Goal: Task Accomplishment & Management: Complete application form

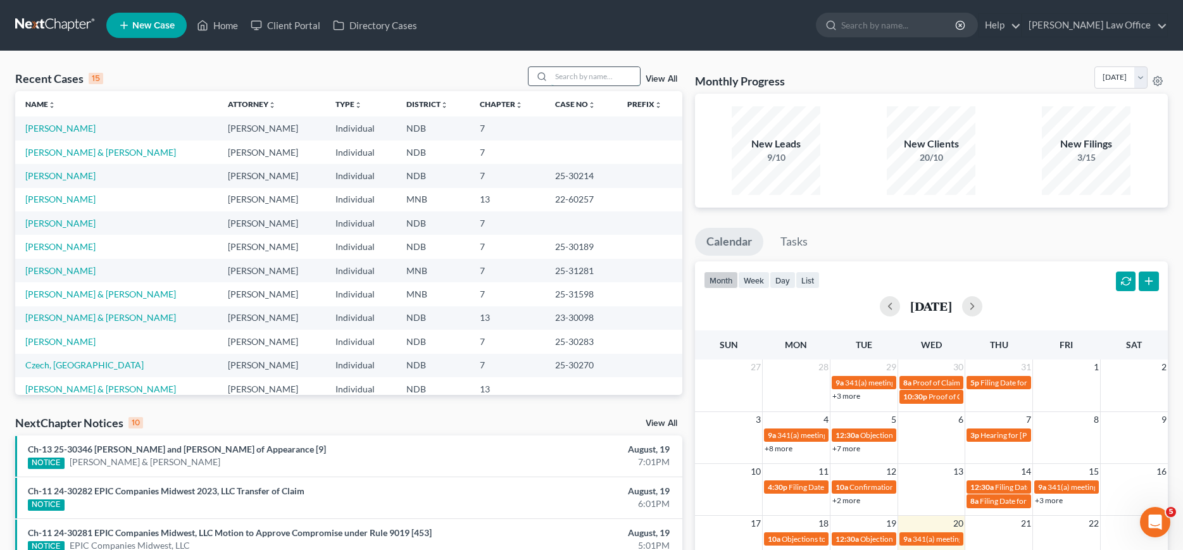
click at [573, 72] on input "search" at bounding box center [595, 76] width 89 height 18
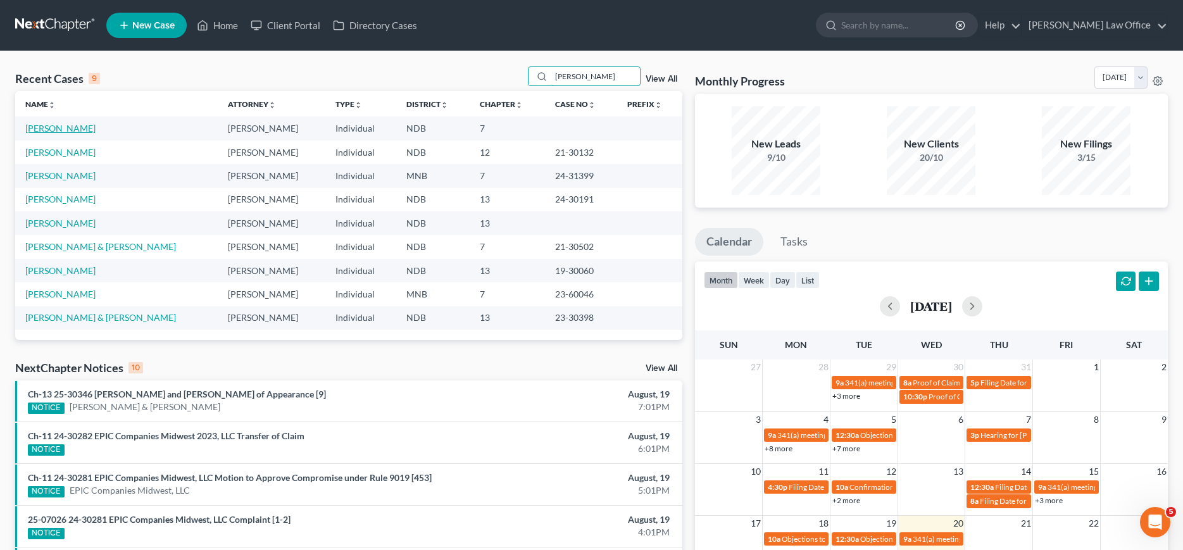
type input "[PERSON_NAME]"
click at [58, 128] on link "[PERSON_NAME]" at bounding box center [60, 128] width 70 height 11
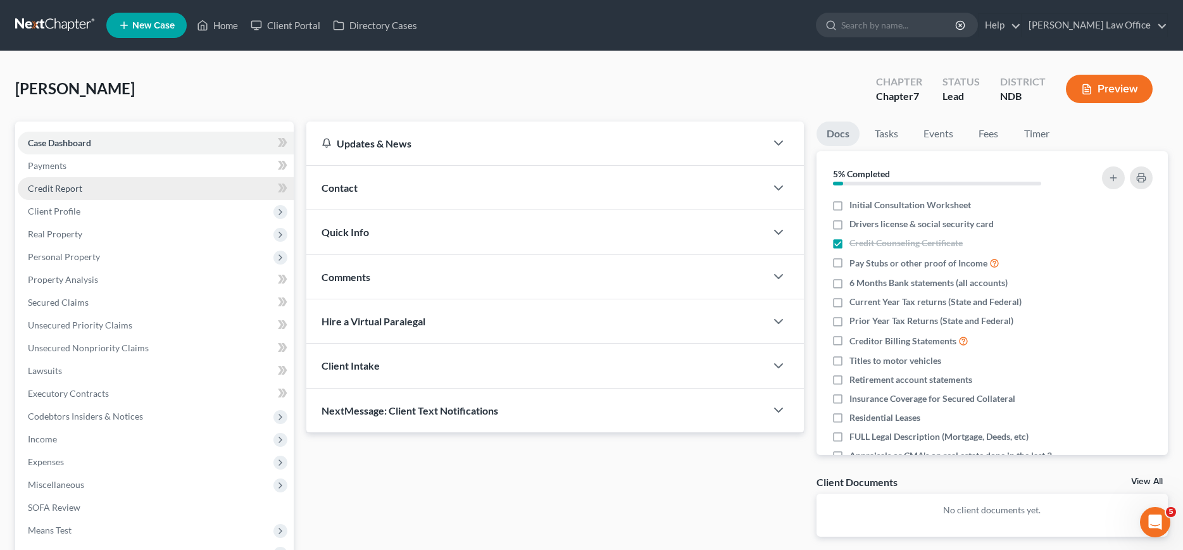
click at [59, 191] on span "Credit Report" at bounding box center [55, 188] width 54 height 11
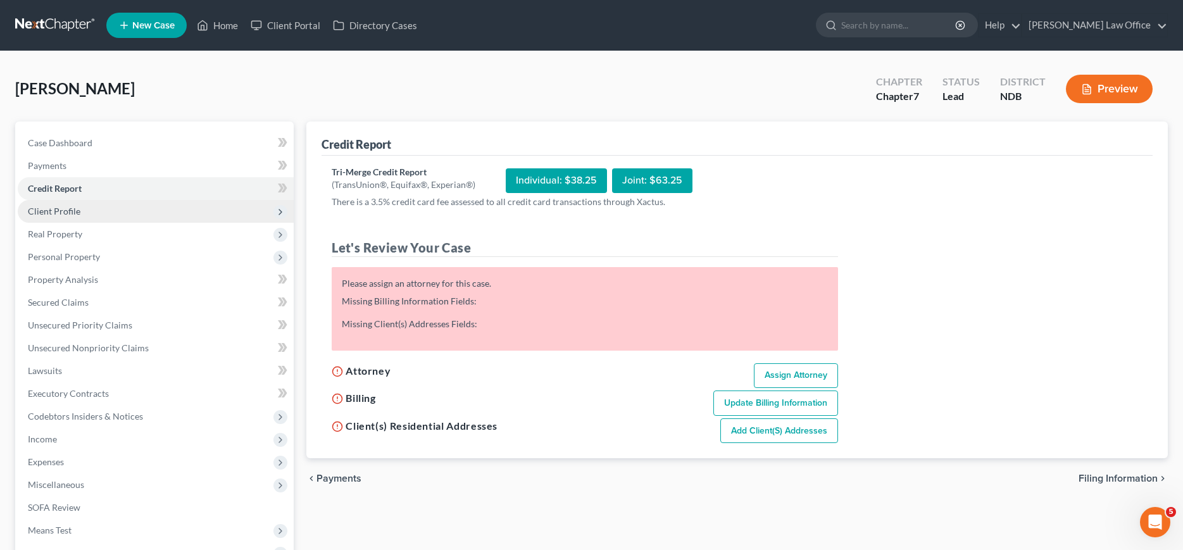
click at [59, 215] on span "Client Profile" at bounding box center [54, 211] width 53 height 11
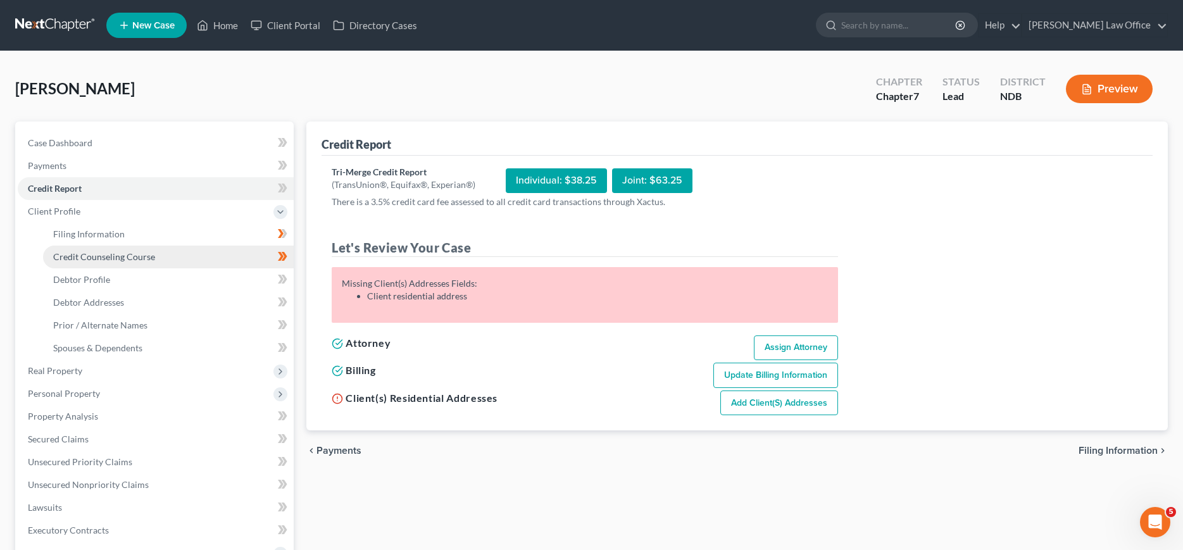
click at [70, 254] on span "Credit Counseling Course" at bounding box center [104, 256] width 102 height 11
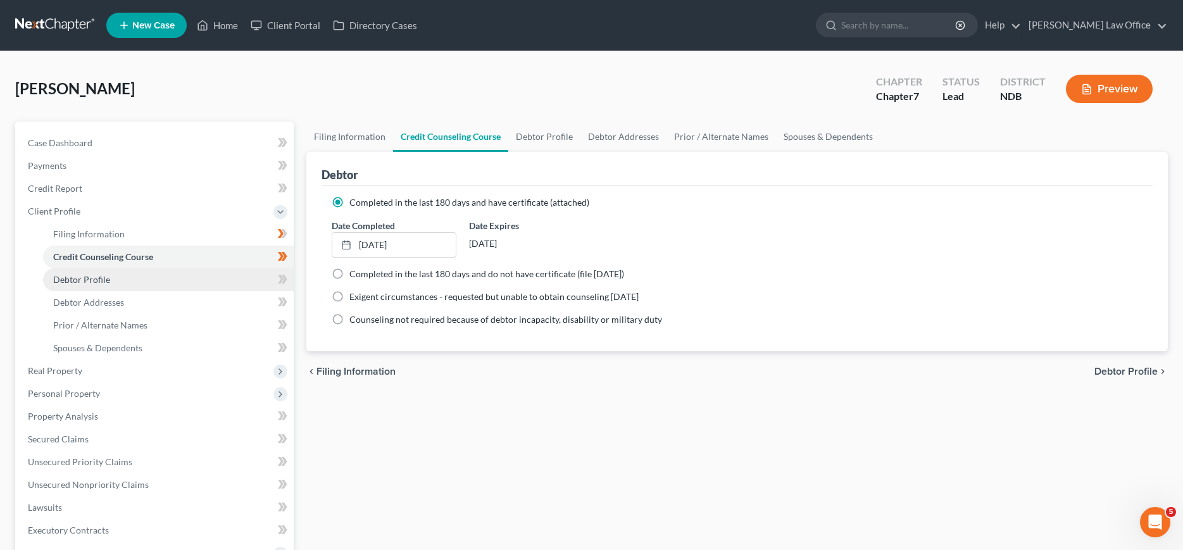
click at [76, 277] on span "Debtor Profile" at bounding box center [81, 279] width 57 height 11
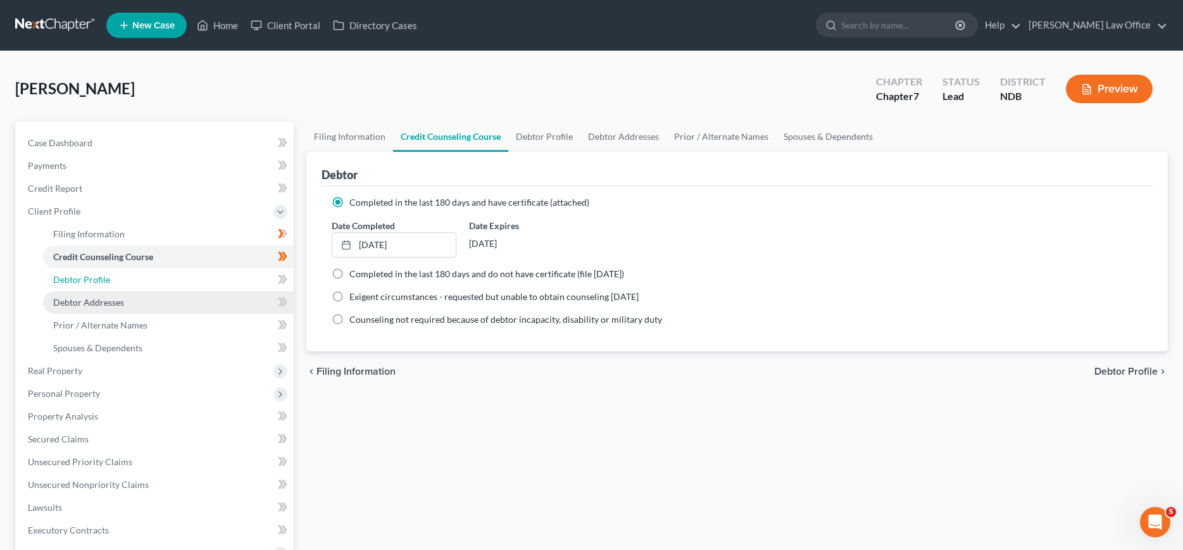
select select "0"
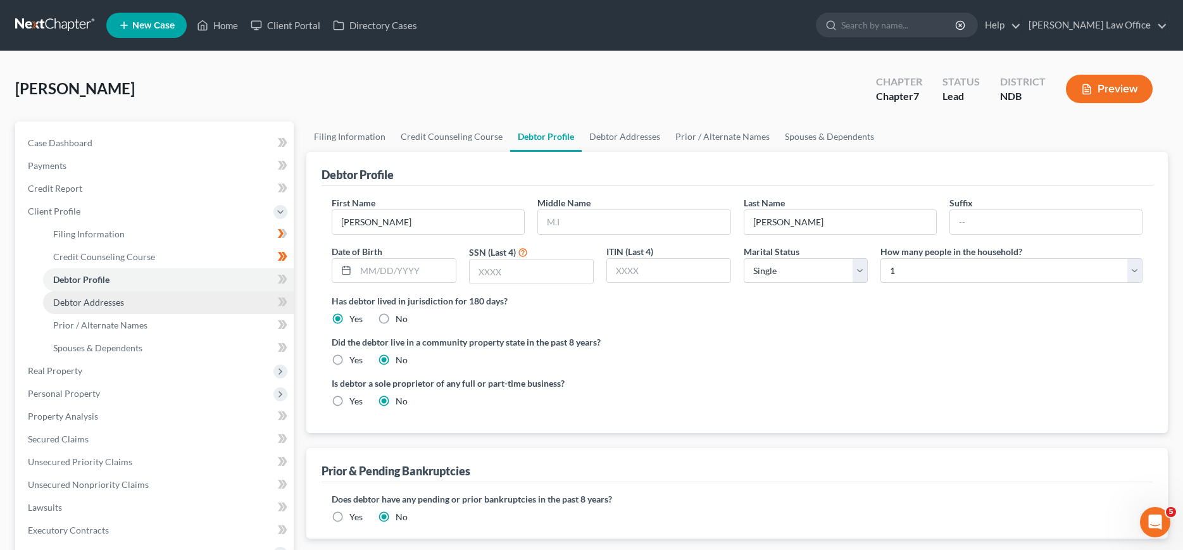
click at [89, 302] on span "Debtor Addresses" at bounding box center [88, 302] width 71 height 11
select select "0"
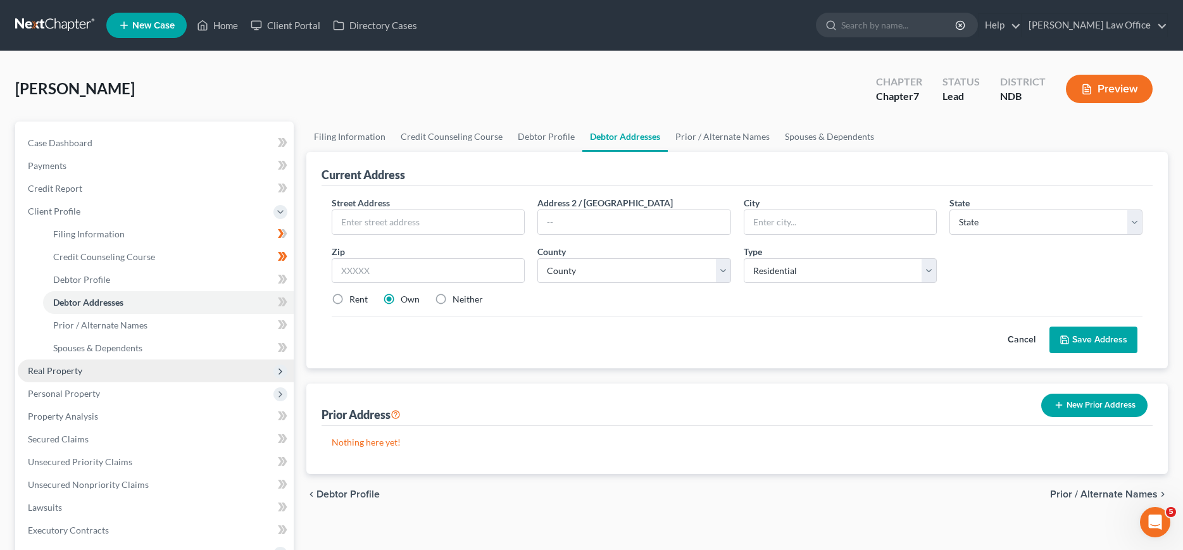
click at [55, 370] on span "Real Property" at bounding box center [55, 370] width 54 height 11
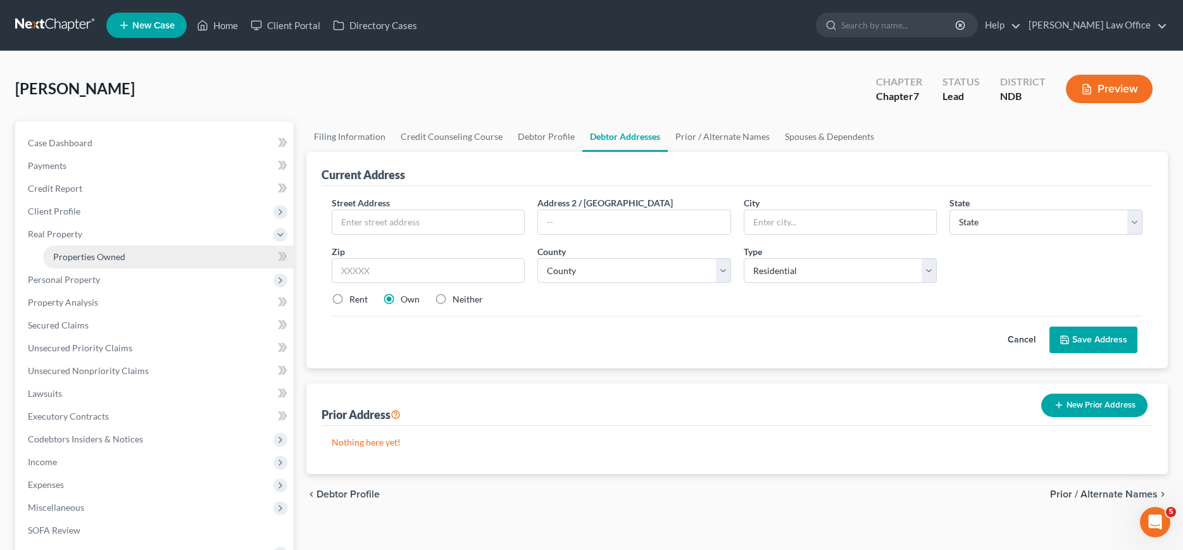
click at [99, 256] on span "Properties Owned" at bounding box center [89, 256] width 72 height 11
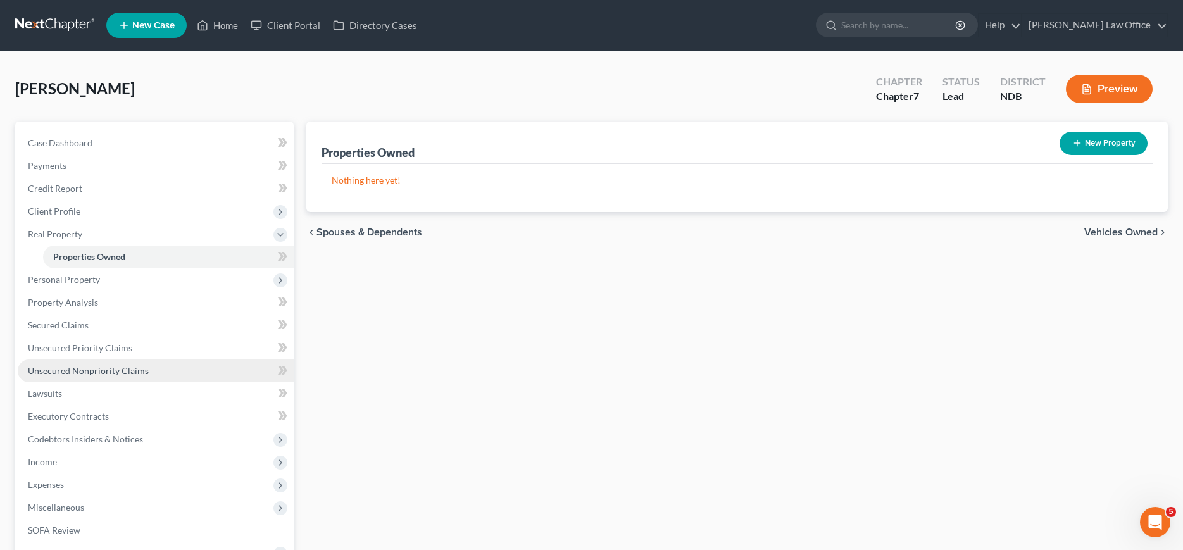
click at [75, 366] on span "Unsecured Nonpriority Claims" at bounding box center [88, 370] width 121 height 11
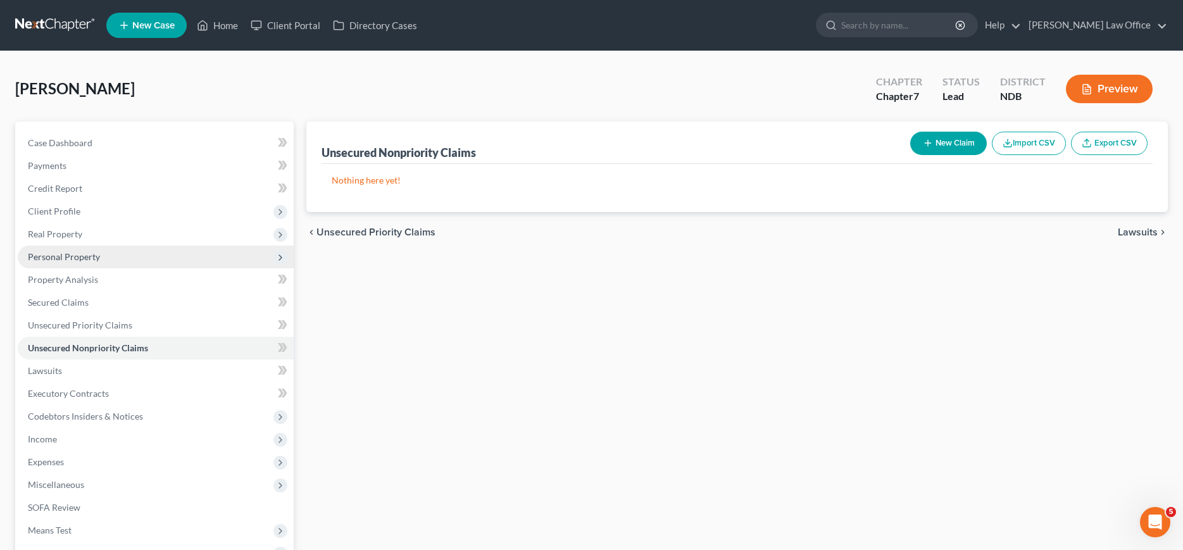
click at [68, 259] on span "Personal Property" at bounding box center [64, 256] width 72 height 11
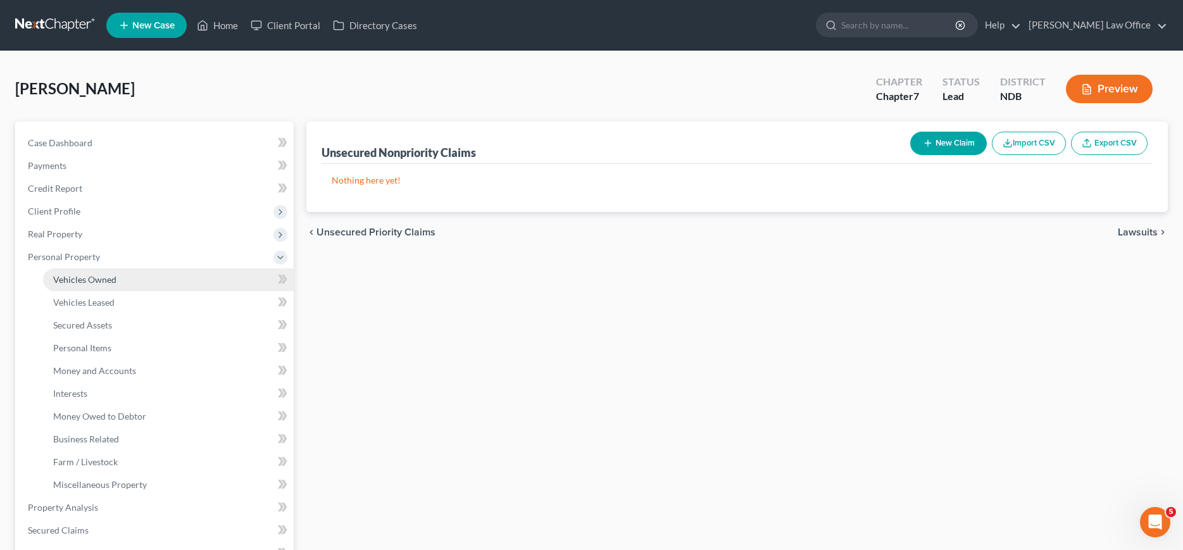
click at [70, 275] on span "Vehicles Owned" at bounding box center [84, 279] width 63 height 11
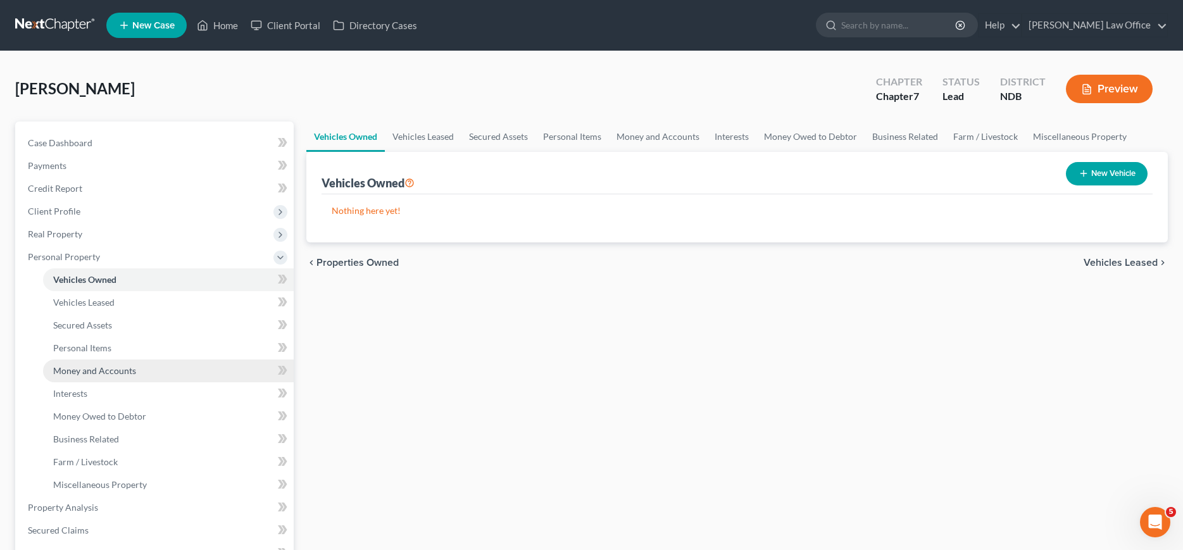
click at [82, 373] on span "Money and Accounts" at bounding box center [94, 370] width 83 height 11
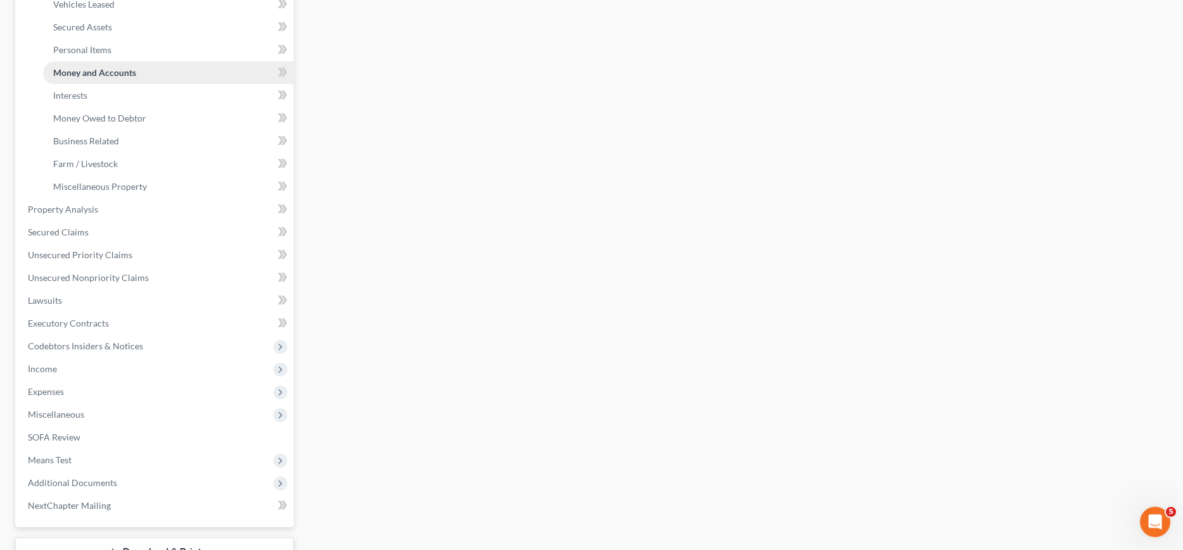
scroll to position [323, 0]
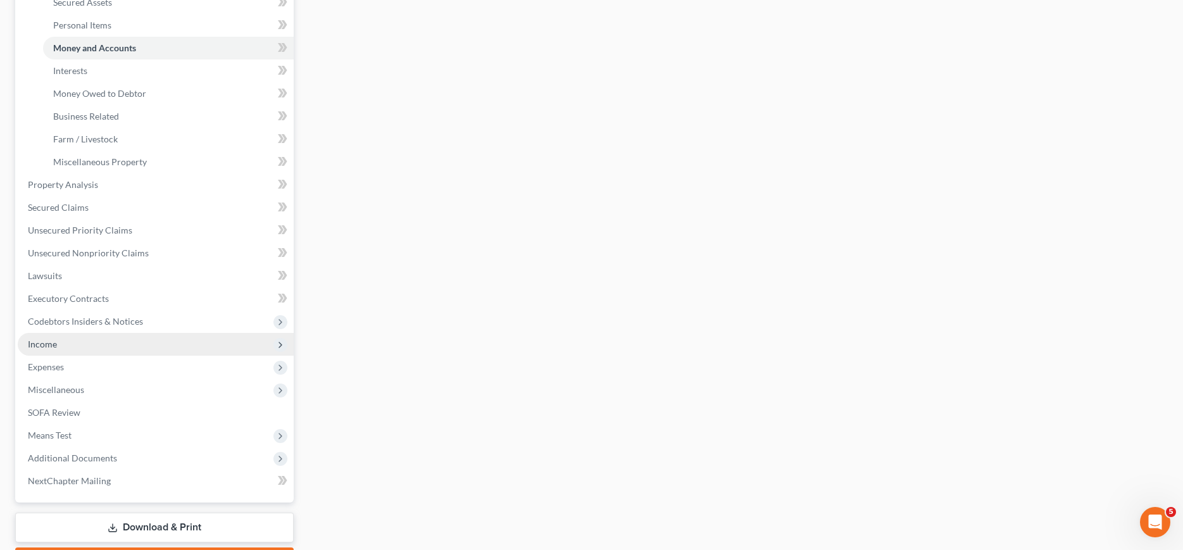
click at [47, 342] on span "Income" at bounding box center [42, 344] width 29 height 11
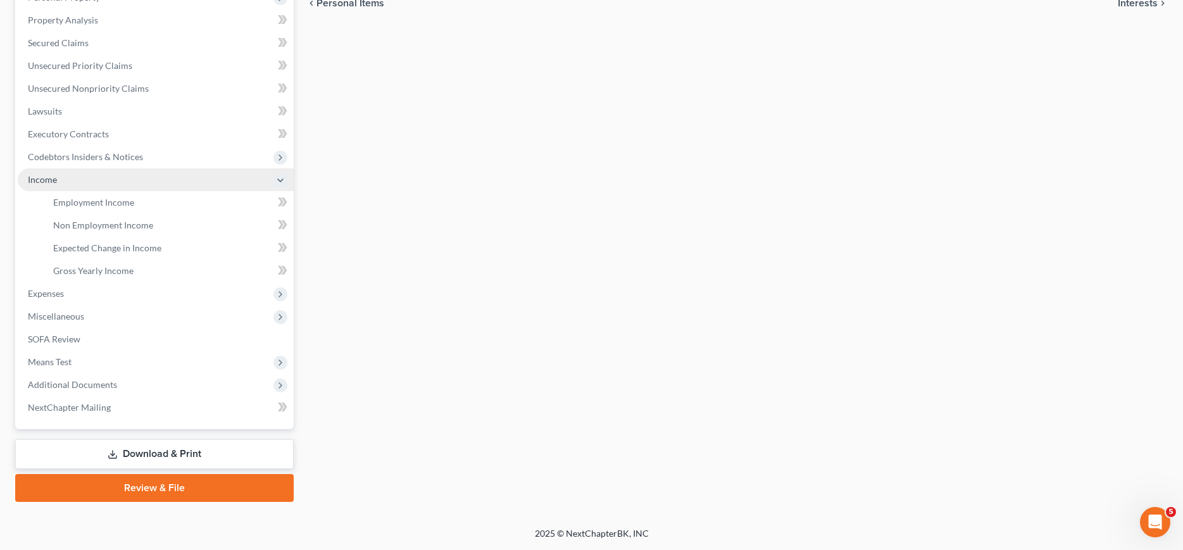
scroll to position [258, 0]
